Goal: Navigation & Orientation: Find specific page/section

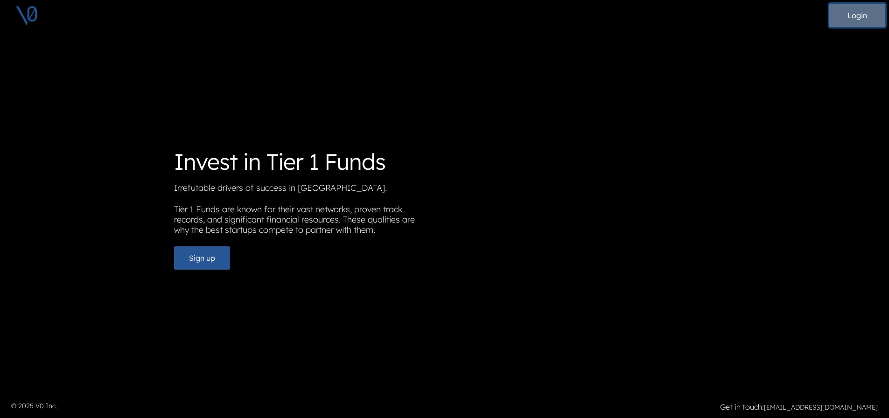
click at [830, 15] on button "Login" at bounding box center [858, 15] width 56 height 23
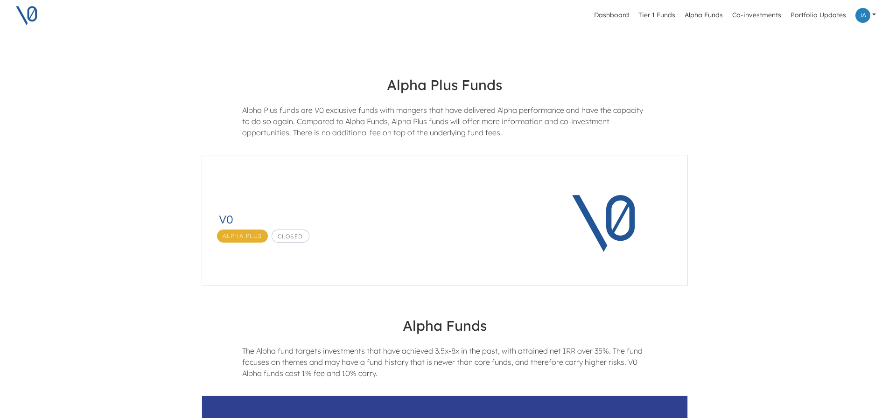
click at [628, 18] on link "Dashboard" at bounding box center [612, 16] width 42 height 18
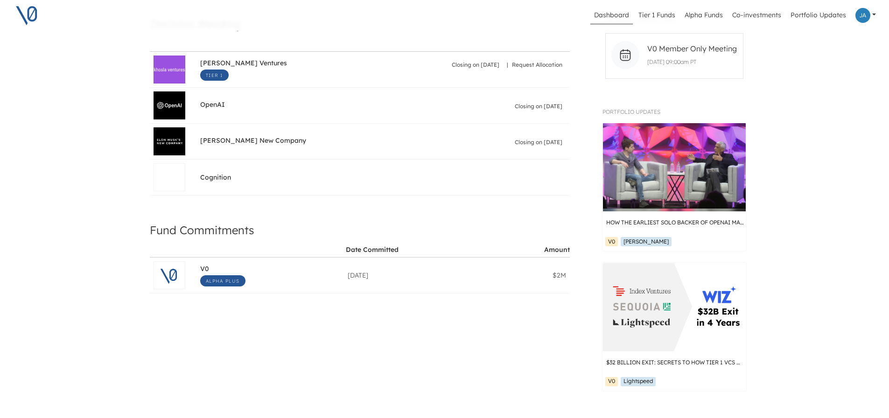
scroll to position [122, 0]
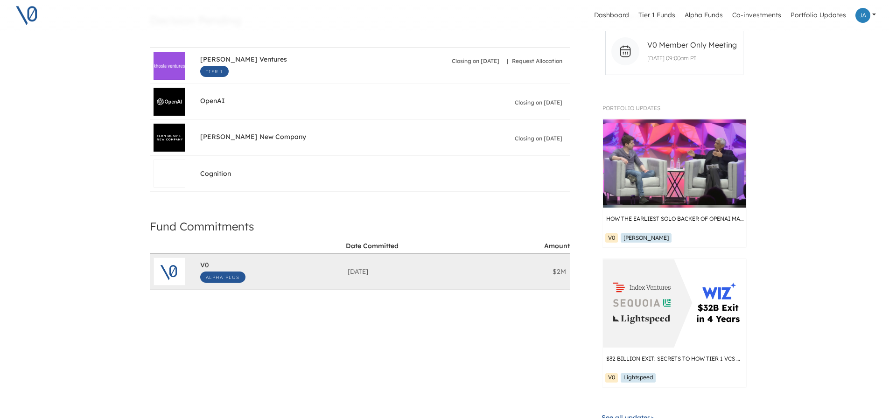
click at [237, 277] on span "Alpha Plus" at bounding box center [222, 277] width 45 height 11
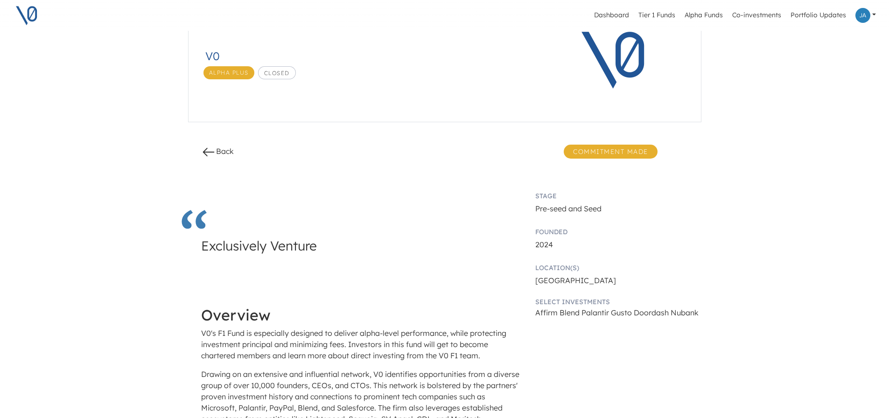
scroll to position [23, 0]
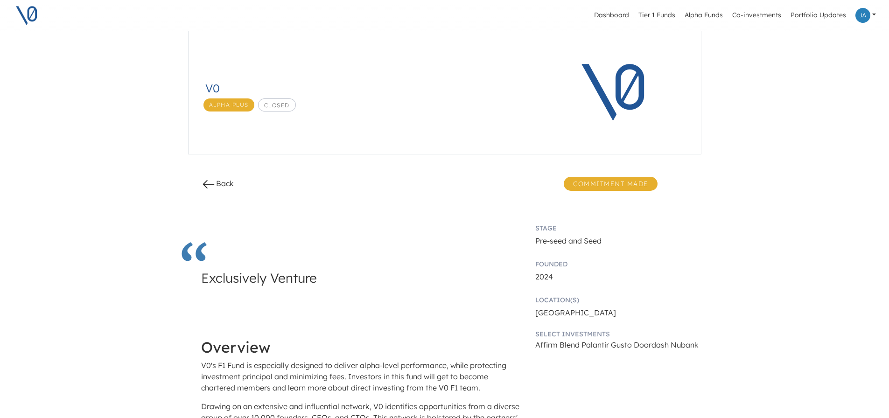
click at [827, 14] on link "Portfolio Updates" at bounding box center [818, 16] width 63 height 18
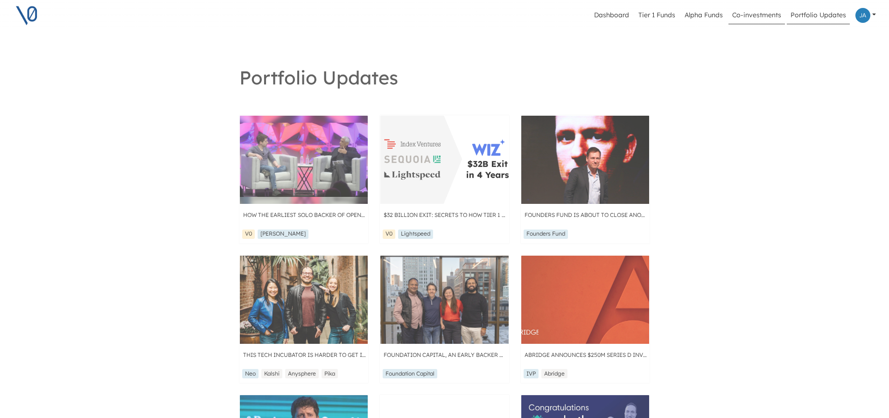
click at [773, 15] on link "Co-investments" at bounding box center [757, 16] width 56 height 18
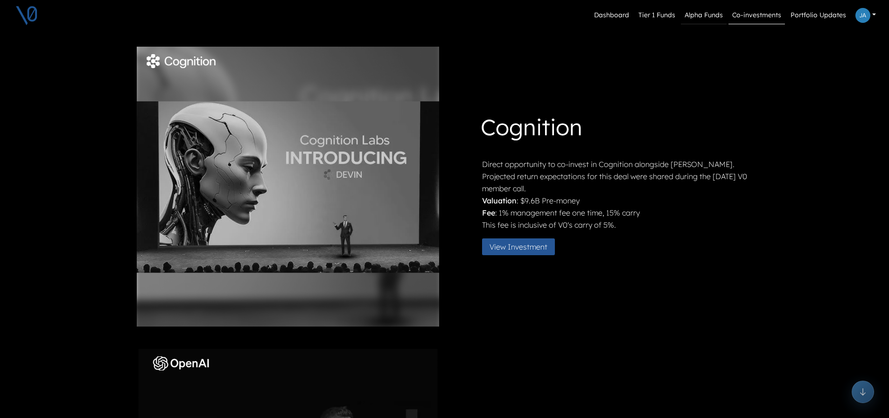
click at [720, 16] on link "Alpha Funds" at bounding box center [704, 16] width 46 height 18
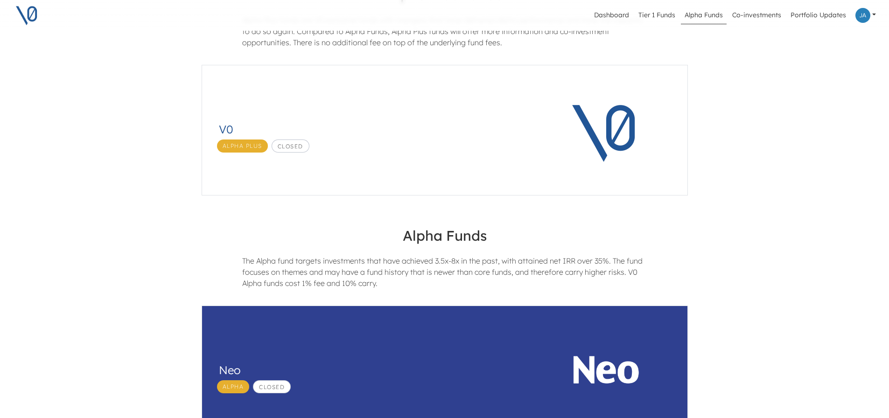
click at [452, 116] on div "V0 Alpha Plus Closed" at bounding box center [369, 131] width 301 height 43
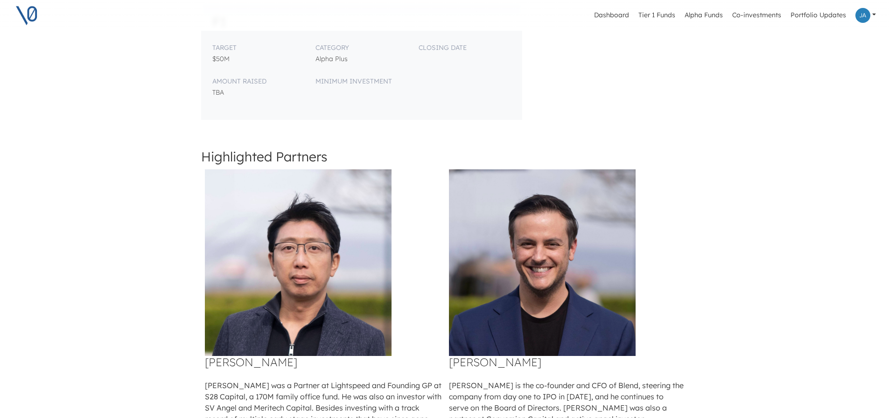
scroll to position [86, 0]
